Goal: Transaction & Acquisition: Purchase product/service

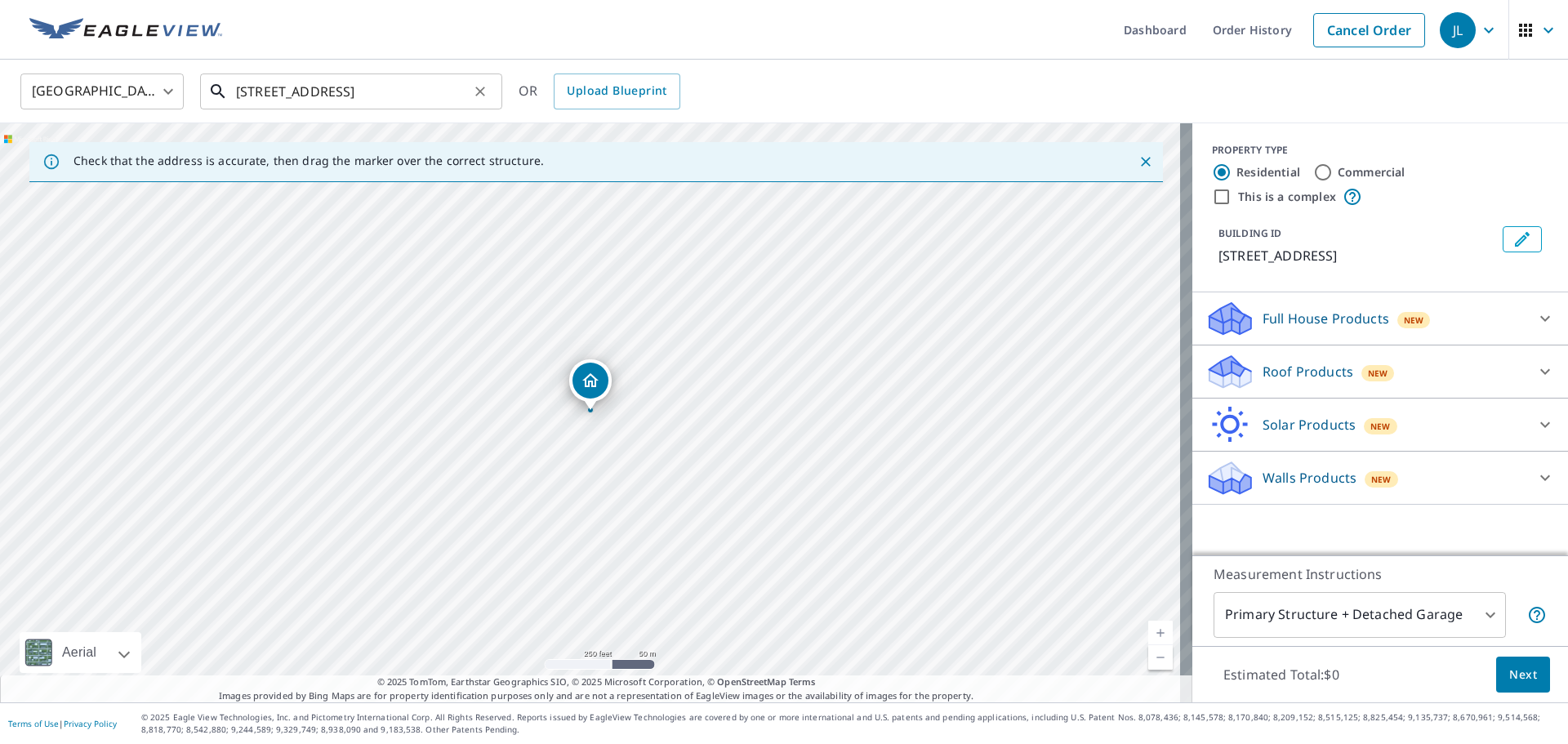
click at [379, 83] on input "[STREET_ADDRESS]" at bounding box center [352, 91] width 233 height 46
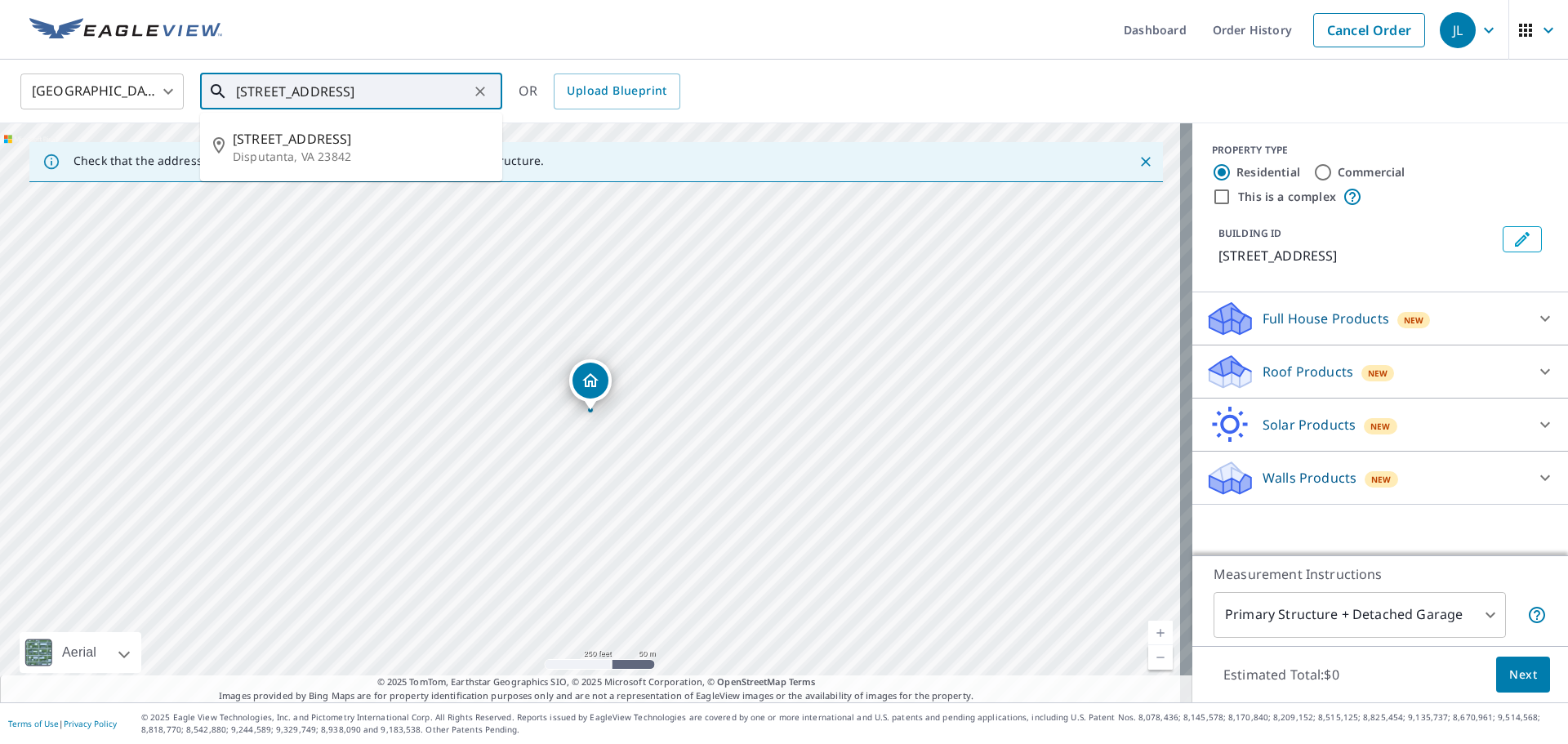
click at [486, 86] on icon "Clear" at bounding box center [480, 91] width 17 height 17
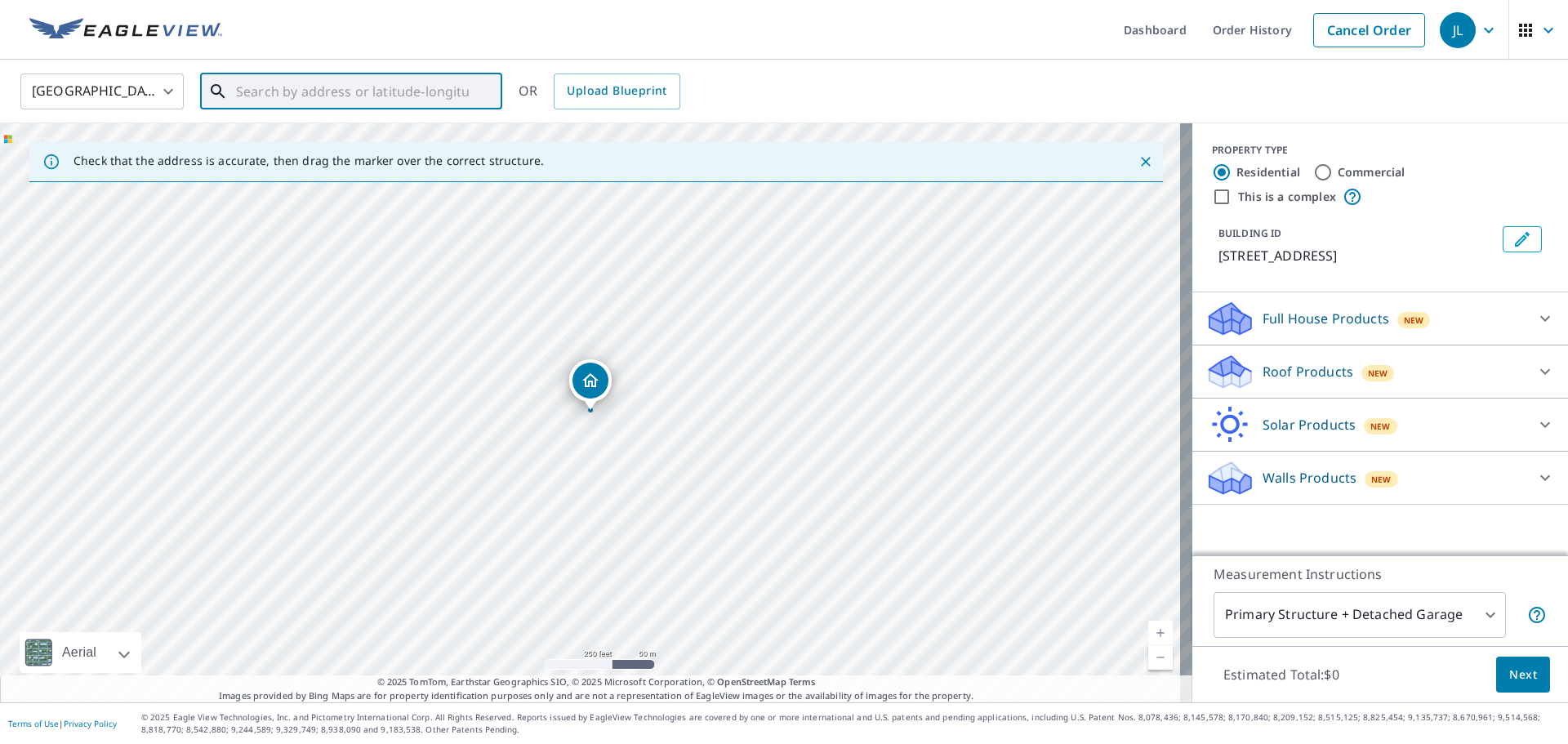
paste input "[GEOGRAPHIC_DATA]"
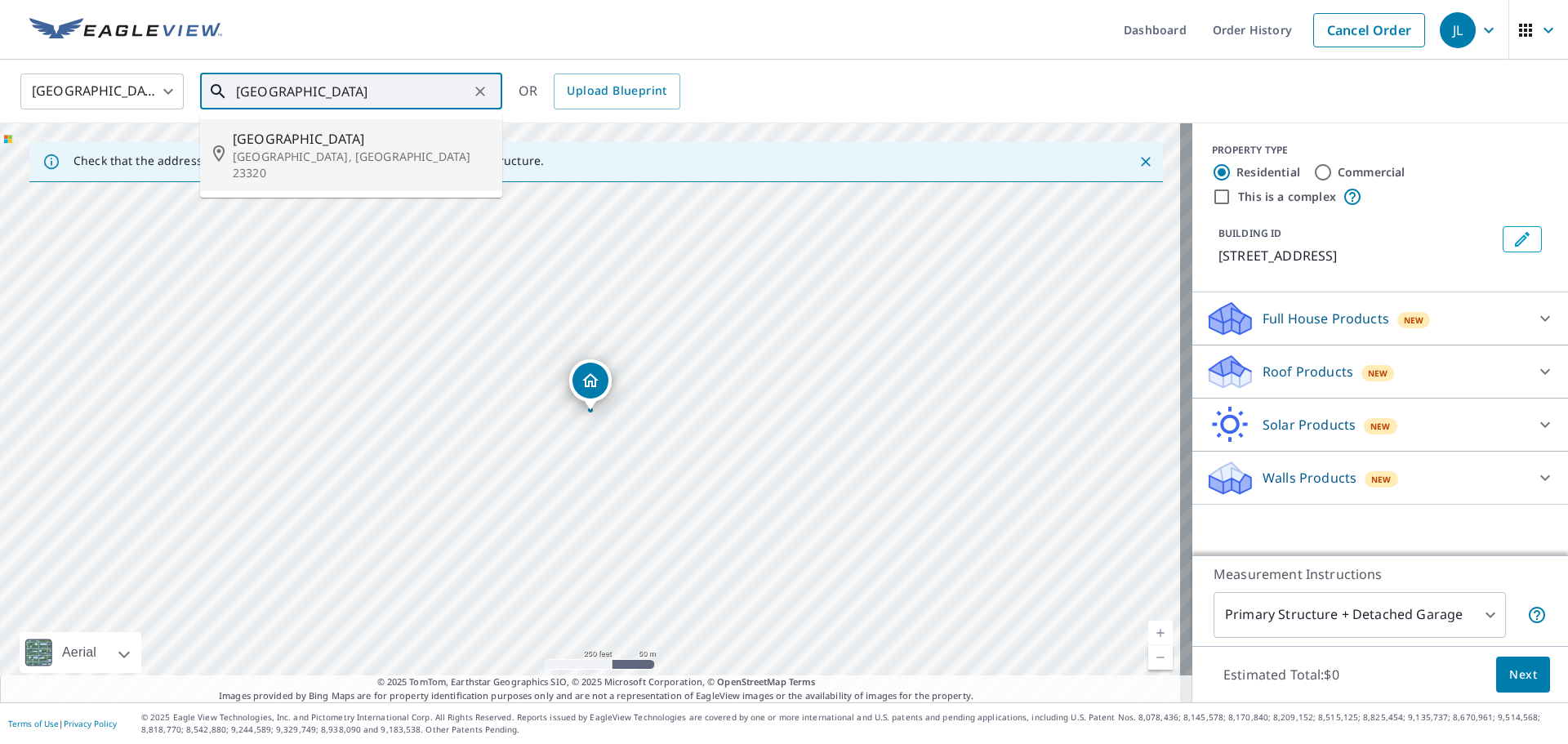
click at [396, 133] on span "[GEOGRAPHIC_DATA]" at bounding box center [361, 138] width 257 height 20
type input "[STREET_ADDRESS]"
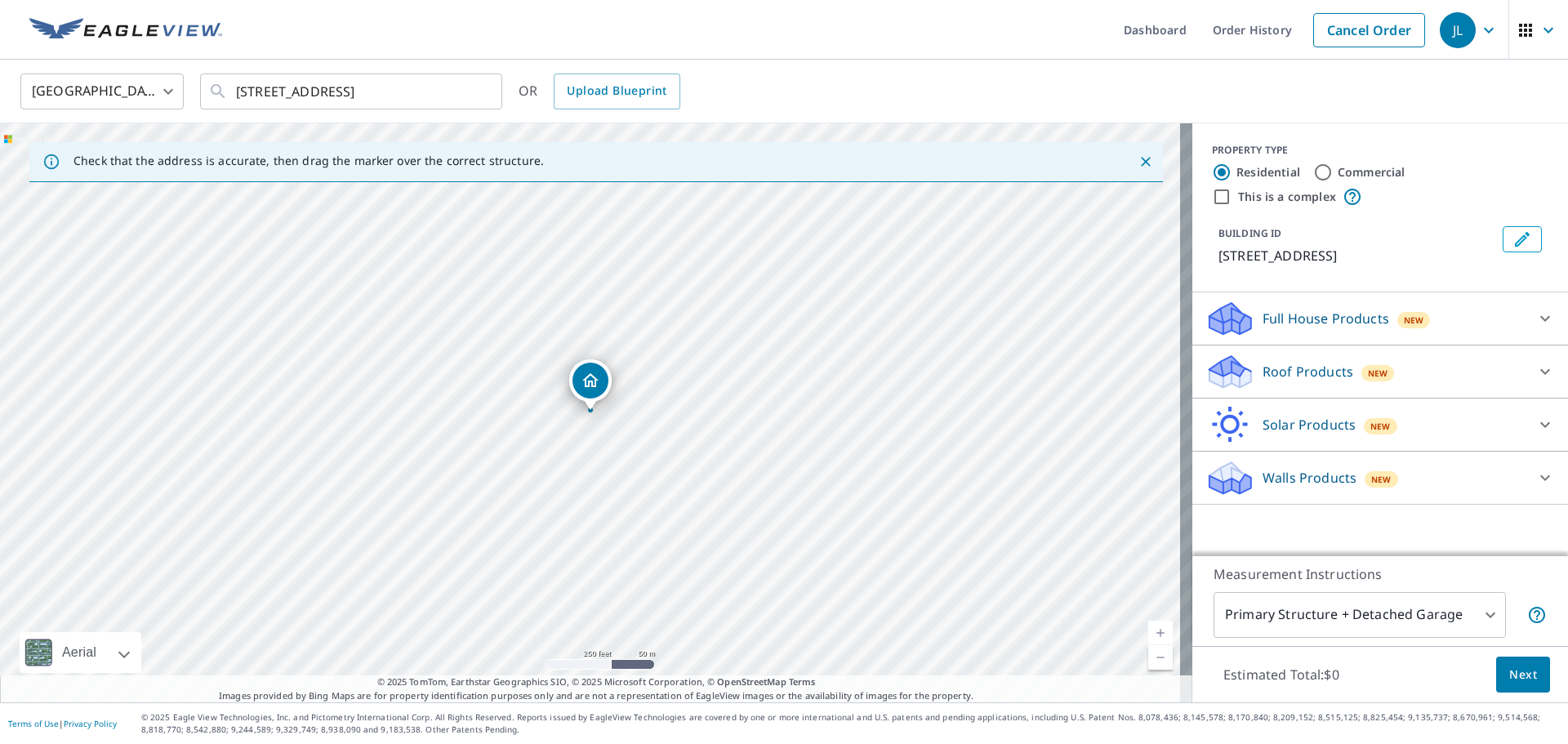
click at [1360, 330] on div "Full House Products New" at bounding box center [1365, 318] width 320 height 38
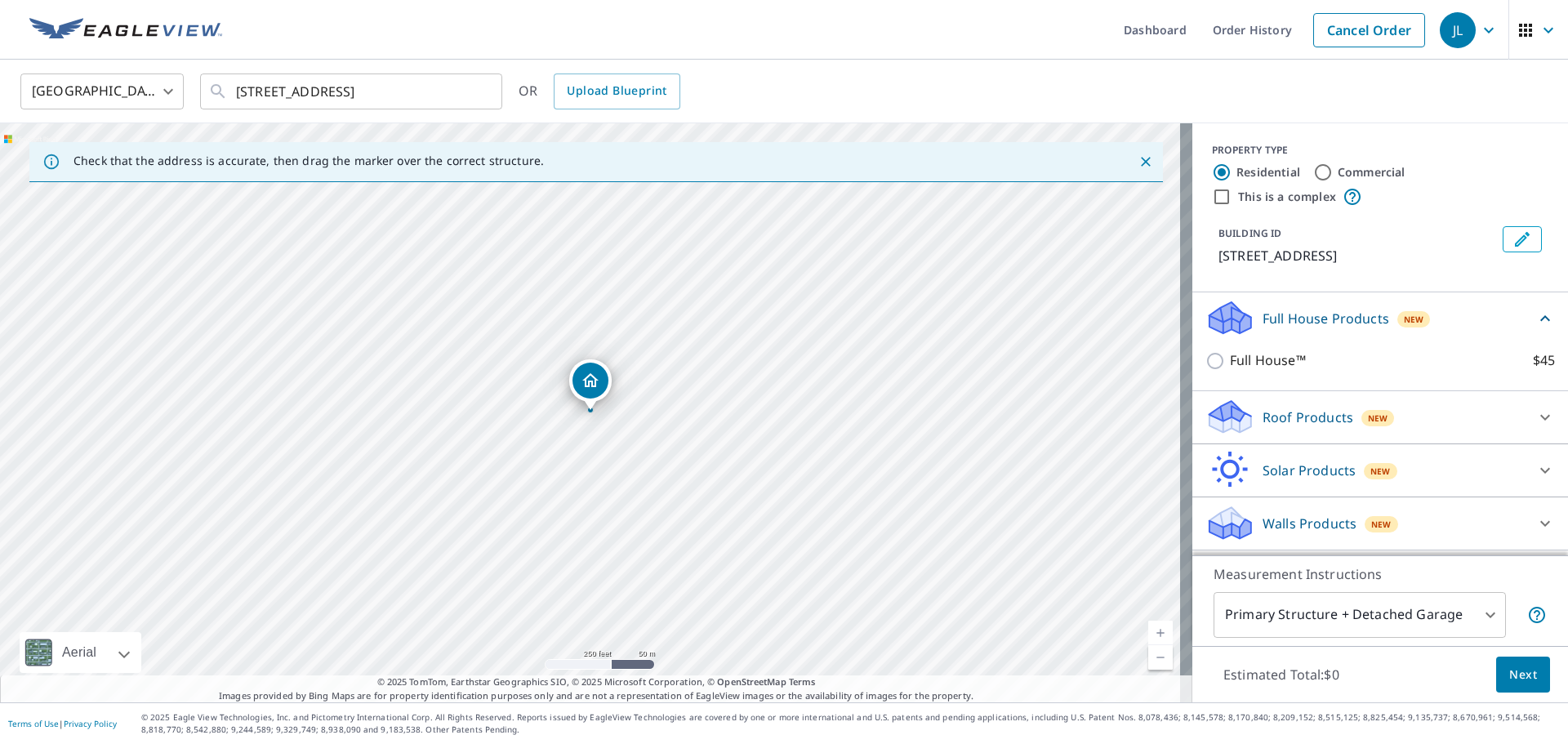
drag, startPoint x: 1207, startPoint y: 372, endPoint x: 1226, endPoint y: 365, distance: 20.2
click at [1210, 371] on div "Full House™ $45" at bounding box center [1380, 361] width 350 height 47
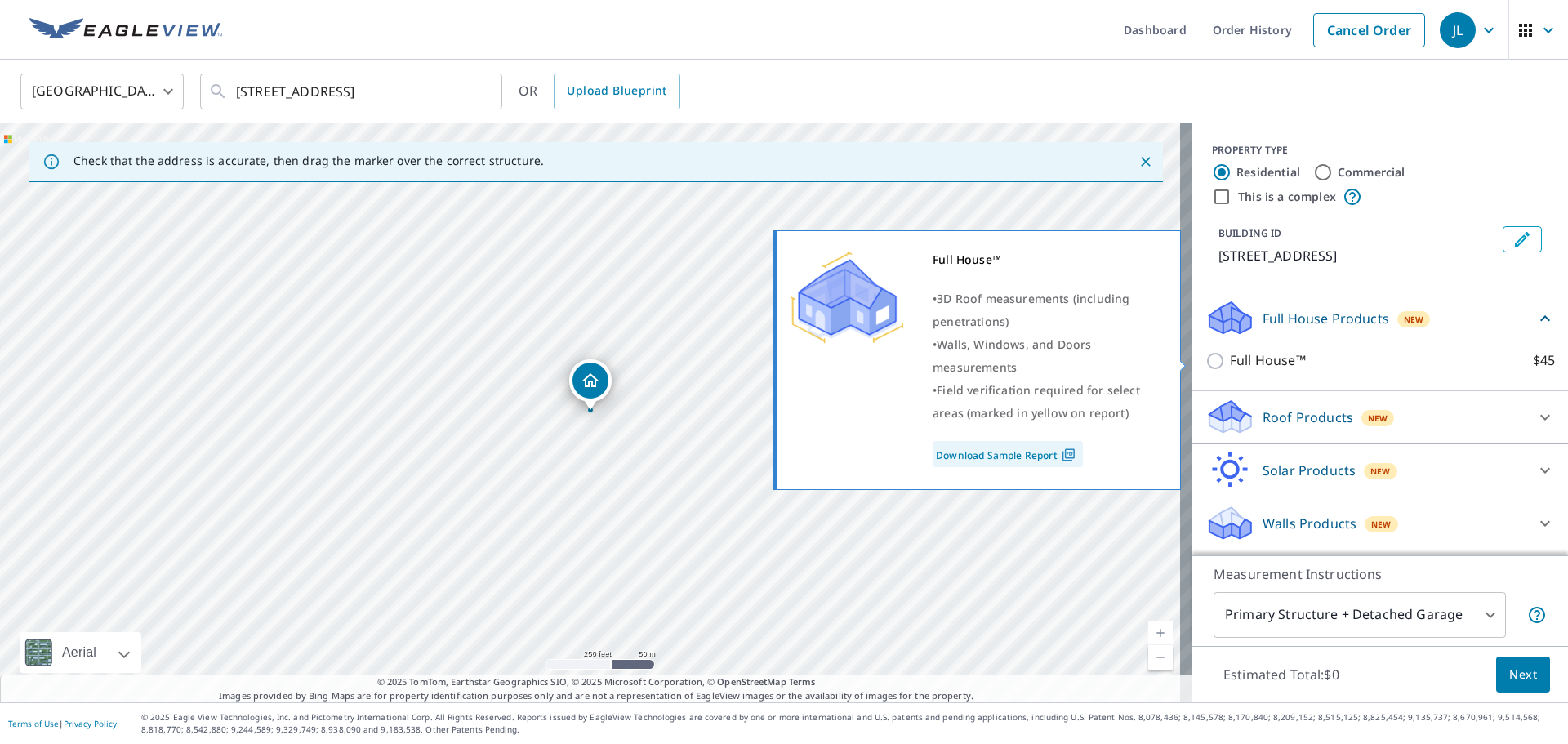
click at [1238, 367] on p "Full House™" at bounding box center [1268, 360] width 76 height 20
click at [1230, 367] on input "Full House™ $45" at bounding box center [1217, 361] width 24 height 20
checkbox input "true"
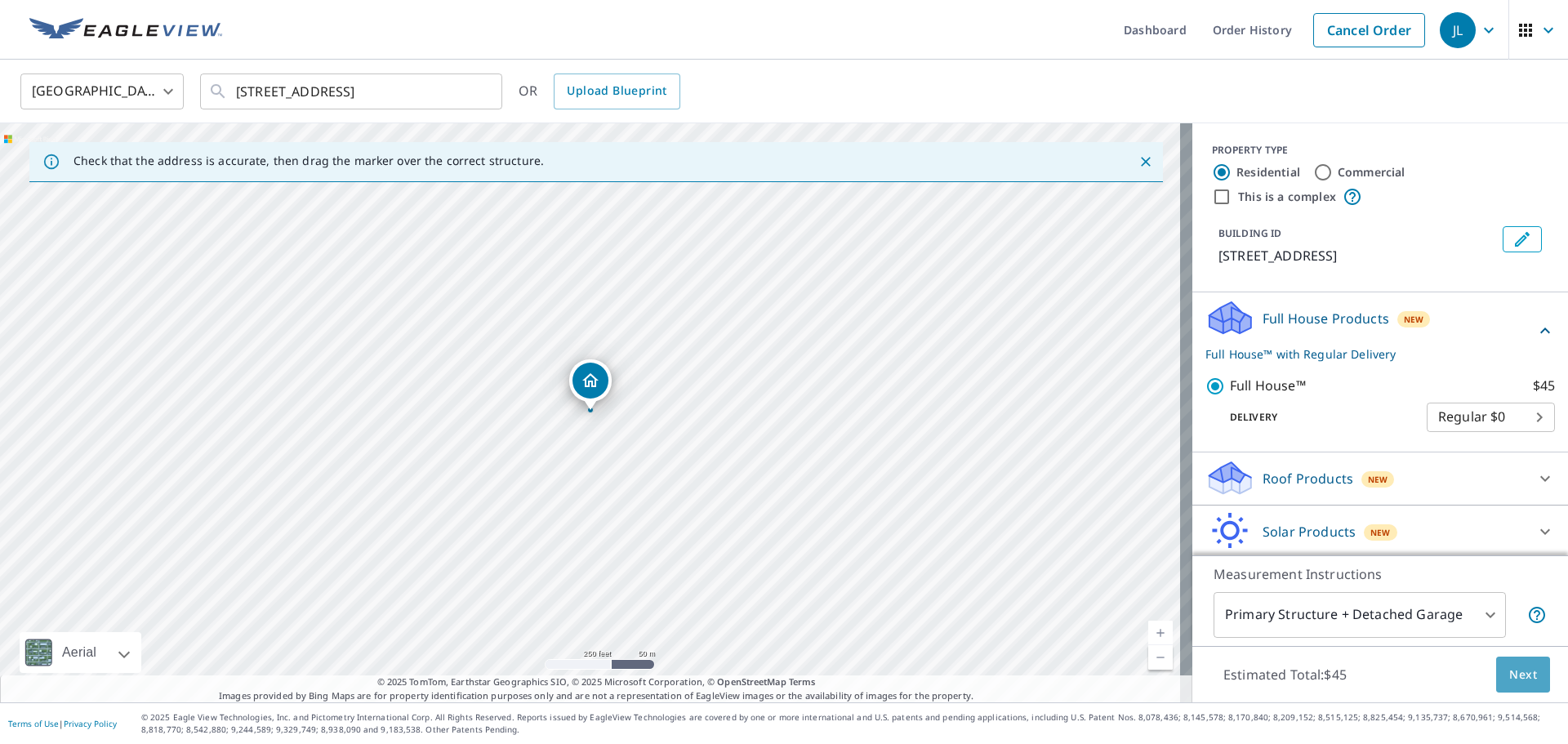
click at [1510, 678] on span "Next" at bounding box center [1524, 674] width 28 height 20
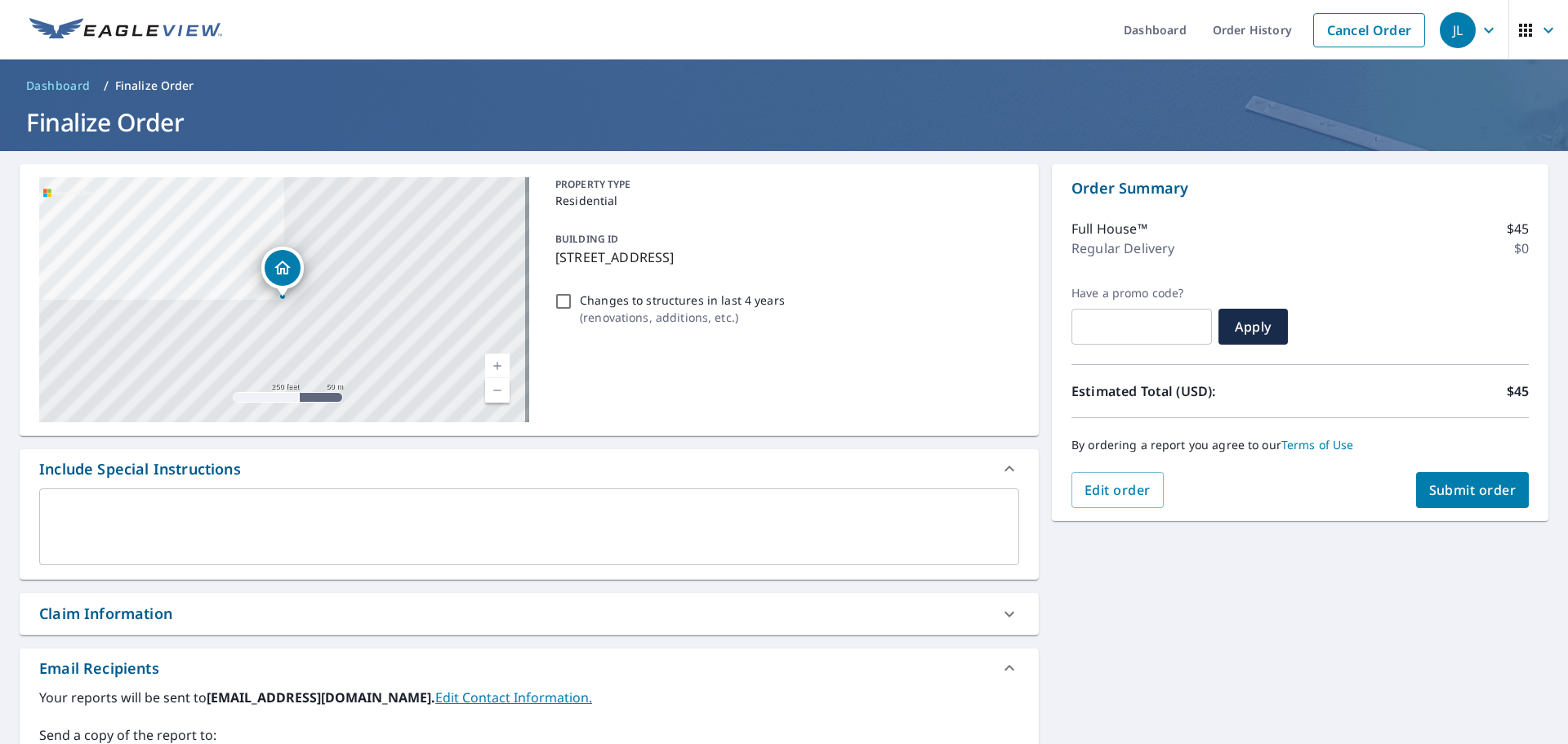
click at [1428, 502] on button "Submit order" at bounding box center [1473, 490] width 113 height 36
checkbox input "true"
